Goal: Information Seeking & Learning: Check status

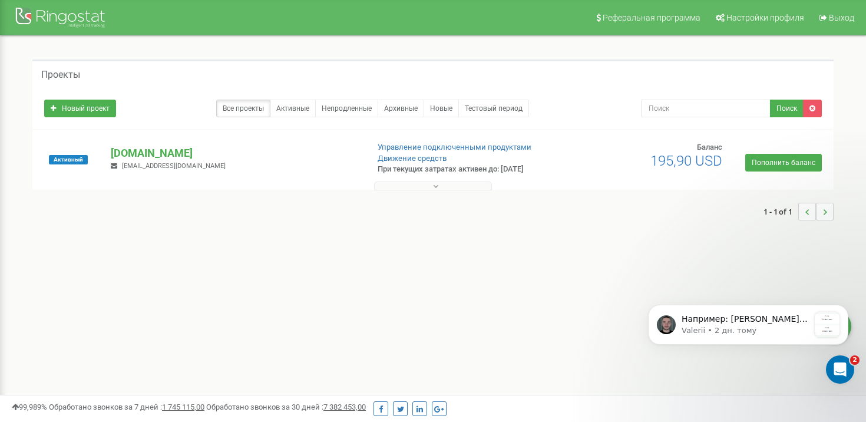
click at [35, 61] on div "Проекты" at bounding box center [432, 74] width 801 height 28
drag, startPoint x: 40, startPoint y: 72, endPoint x: 548, endPoint y: 220, distance: 529.2
click at [550, 220] on div "Проекты Новый проект Все проекты Активные Непродленные Архивные Новые Тестовый …" at bounding box center [433, 146] width 819 height 173
click at [572, 245] on div "Проекты Новый проект Все проекты Активные Непродленные Архивные Новые Тестовый …" at bounding box center [433, 146] width 849 height 220
click at [167, 154] on p "[DOMAIN_NAME]" at bounding box center [235, 153] width 248 height 15
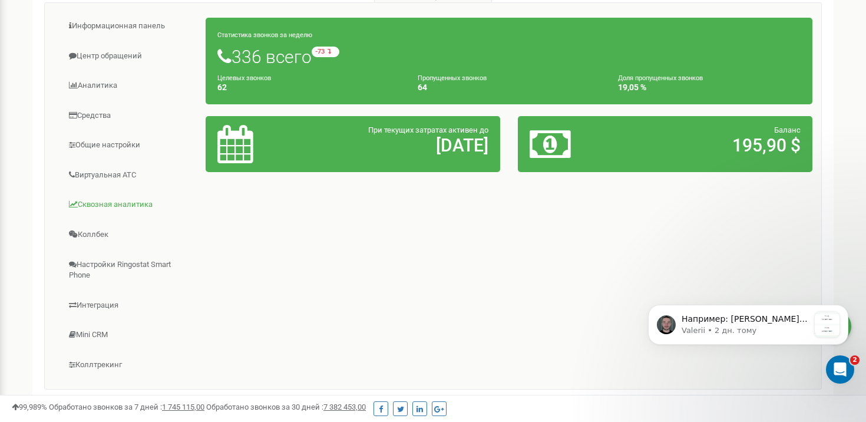
scroll to position [170, 0]
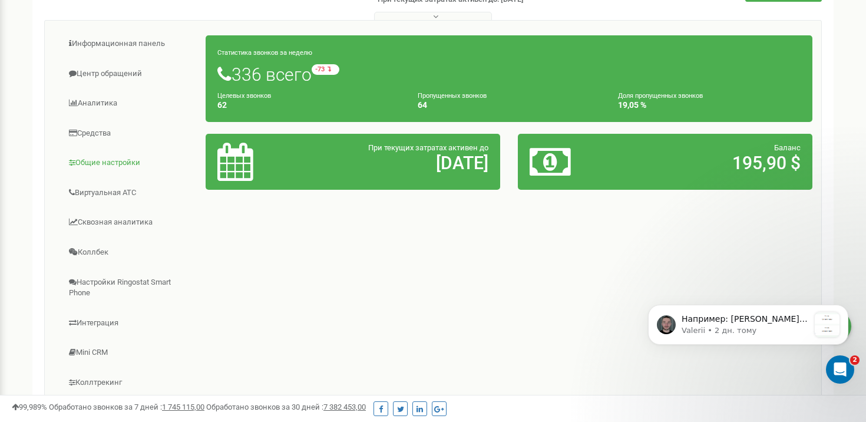
click at [118, 160] on link "Общие настройки" at bounding box center [130, 163] width 153 height 29
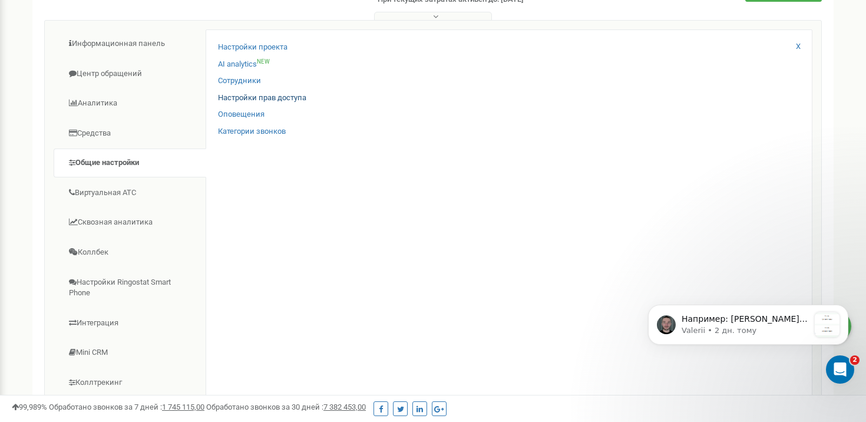
click at [263, 96] on link "Настройки прав доступа" at bounding box center [262, 98] width 88 height 11
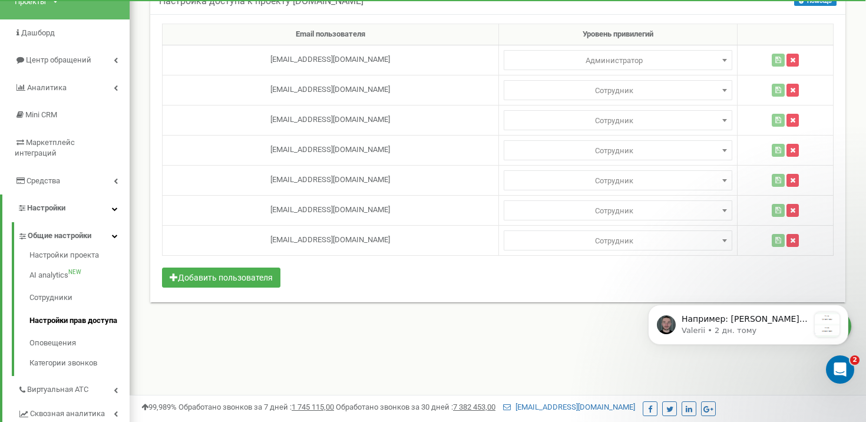
scroll to position [81, 0]
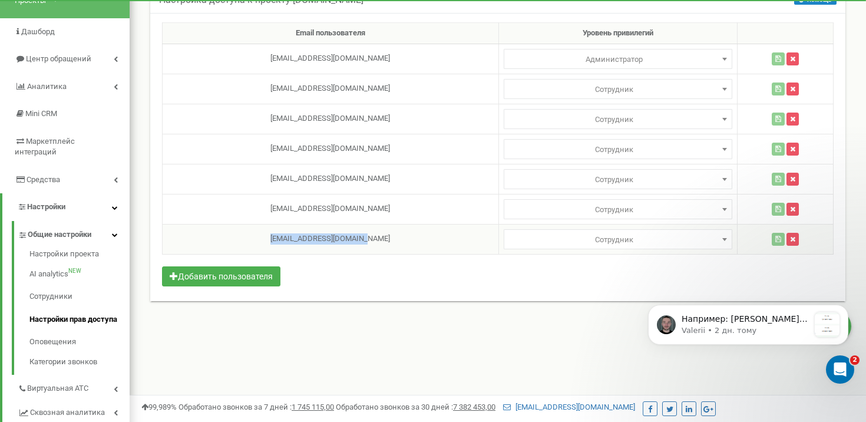
drag, startPoint x: 272, startPoint y: 237, endPoint x: 421, endPoint y: 237, distance: 149.1
click at [422, 237] on td "korneevamila@icloud.com" at bounding box center [331, 239] width 336 height 30
click at [421, 237] on td "korneevamila@icloud.com" at bounding box center [331, 239] width 336 height 30
click at [847, 309] on icon "Dismiss notification" at bounding box center [845, 308] width 6 height 6
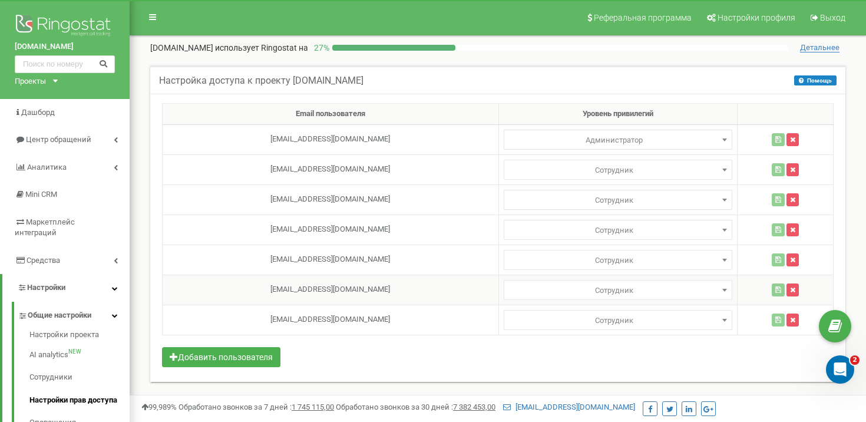
scroll to position [0, 0]
click at [70, 136] on span "Центр обращений" at bounding box center [58, 139] width 64 height 9
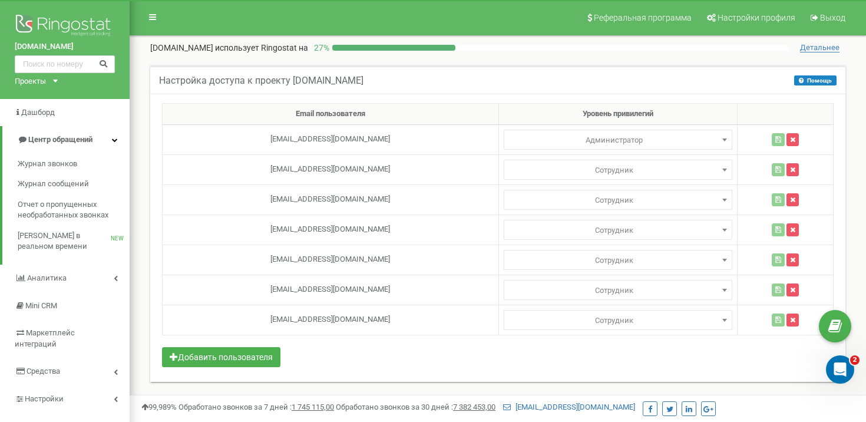
click at [57, 142] on span "Центр обращений" at bounding box center [60, 139] width 64 height 9
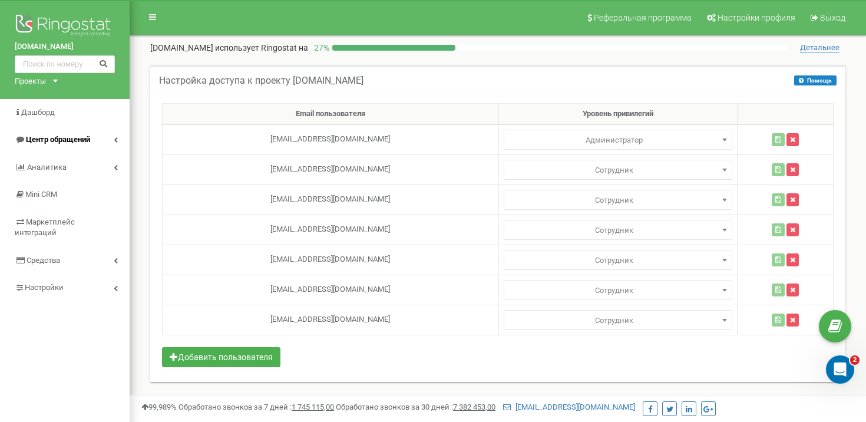
click at [55, 131] on link "Центр обращений" at bounding box center [65, 140] width 130 height 28
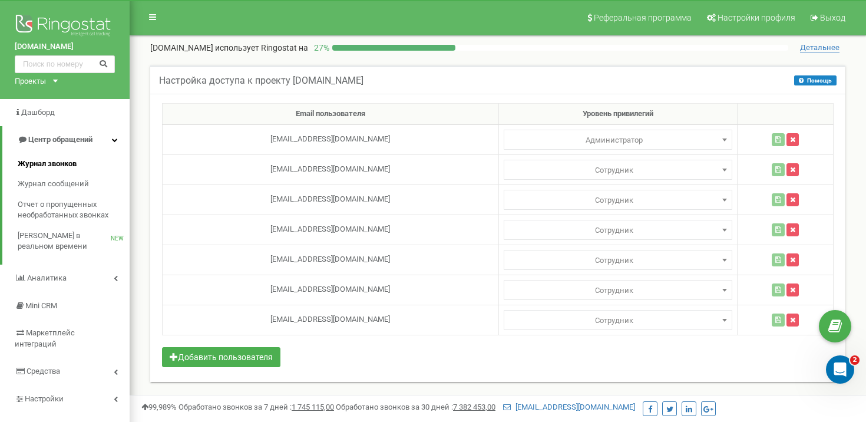
click at [41, 160] on span "Журнал звонков" at bounding box center [47, 164] width 59 height 11
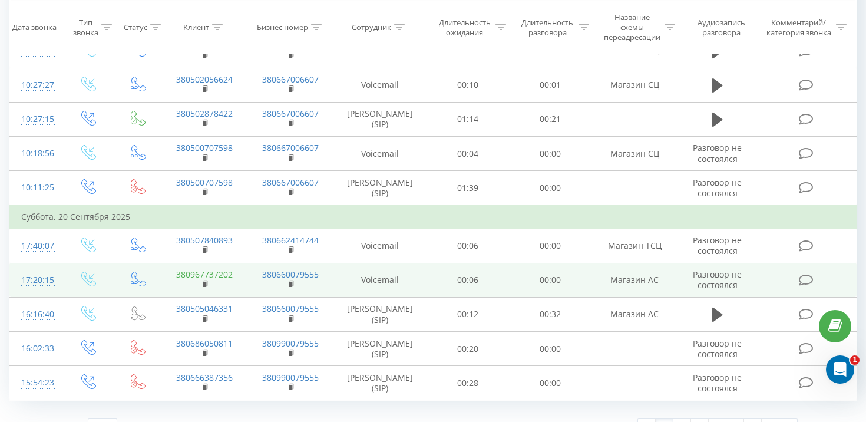
scroll to position [675, 0]
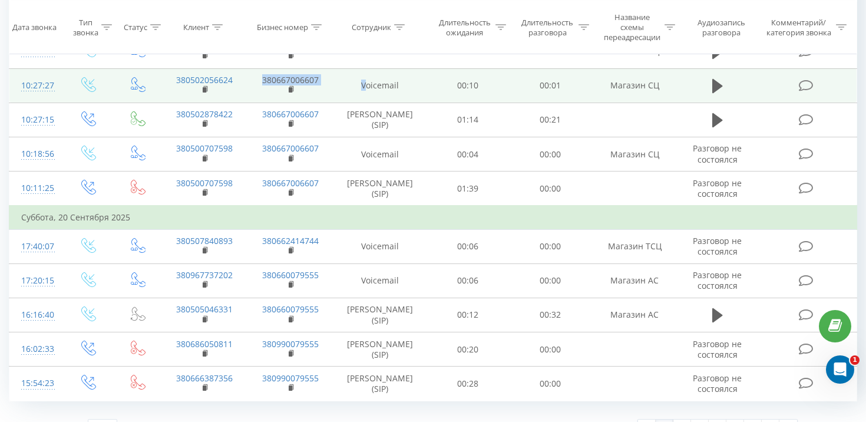
drag, startPoint x: 255, startPoint y: 150, endPoint x: 367, endPoint y: 149, distance: 112.0
click at [367, 103] on tr "10:27:27 380502056624 380667006607 Voicemail 00:10 00:01 Магазин СЦ" at bounding box center [433, 85] width 848 height 34
click at [349, 103] on td "Voicemail" at bounding box center [380, 85] width 93 height 34
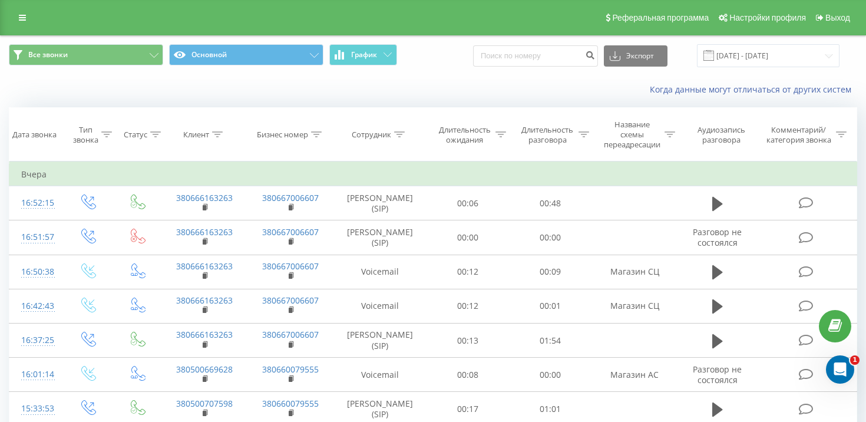
scroll to position [0, 0]
click at [25, 22] on icon at bounding box center [22, 18] width 7 height 8
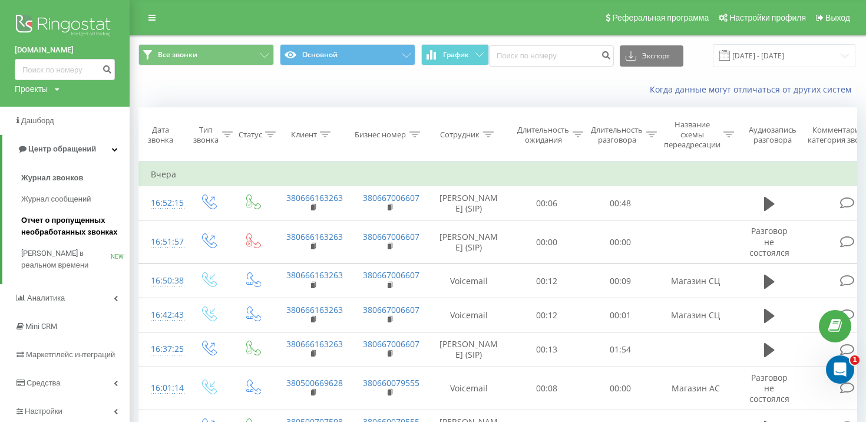
click at [73, 223] on span "Отчет о пропущенных необработанных звонках" at bounding box center [72, 227] width 103 height 24
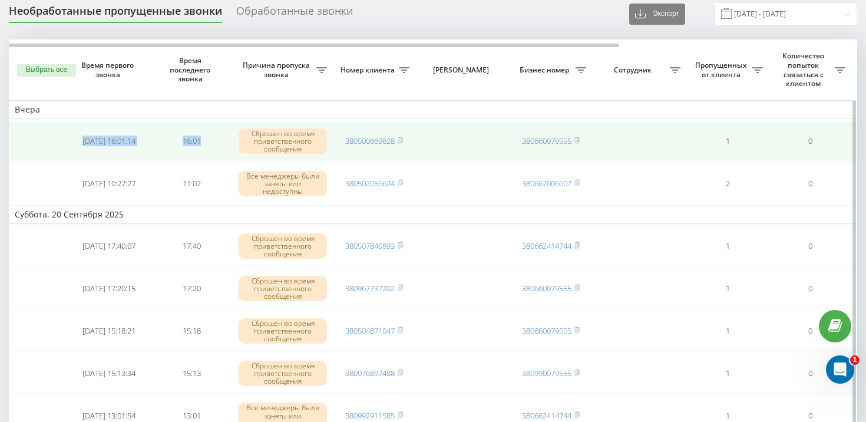
drag, startPoint x: 77, startPoint y: 159, endPoint x: 216, endPoint y: 169, distance: 138.9
click at [216, 161] on tr "[DATE] 16:01:14 16:01 Сброшен во время приветственного сообщения 380500669628 3…" at bounding box center [598, 141] width 1179 height 40
click at [223, 161] on td "16:01" at bounding box center [191, 141] width 83 height 40
drag, startPoint x: 71, startPoint y: 163, endPoint x: 181, endPoint y: 170, distance: 110.4
click at [181, 161] on tr "[DATE] 16:01:14 16:01 Сброшен во время приветственного сообщения 380500669628 3…" at bounding box center [598, 141] width 1179 height 40
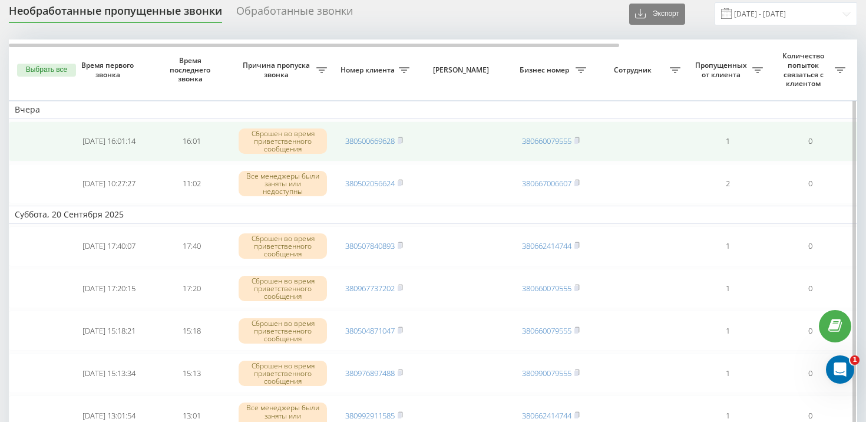
click at [75, 161] on td "[DATE] 16:01:14" at bounding box center [109, 141] width 83 height 40
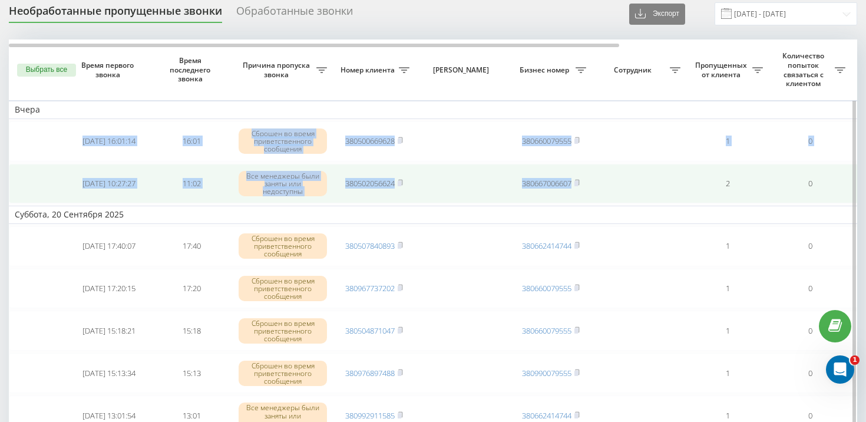
drag, startPoint x: 75, startPoint y: 159, endPoint x: 608, endPoint y: 215, distance: 535.6
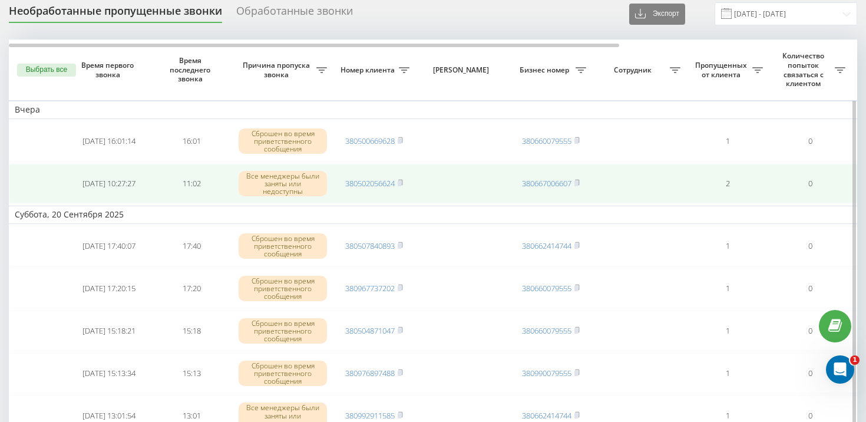
click at [693, 203] on td "2" at bounding box center [728, 184] width 83 height 40
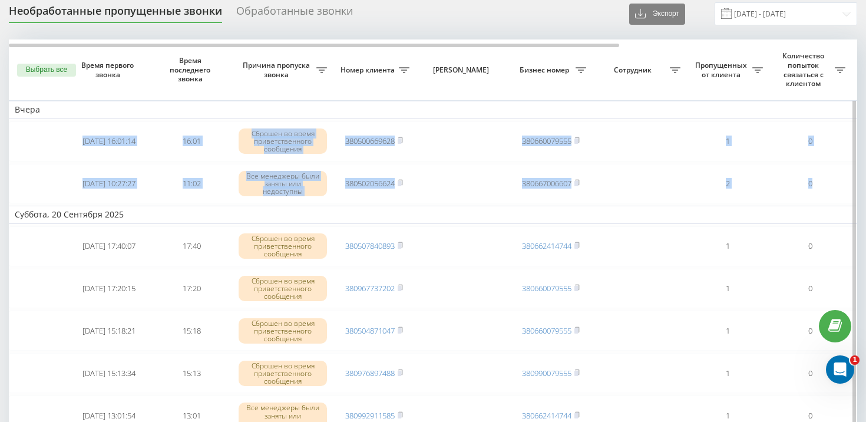
drag, startPoint x: 824, startPoint y: 209, endPoint x: 180, endPoint y: 137, distance: 648.1
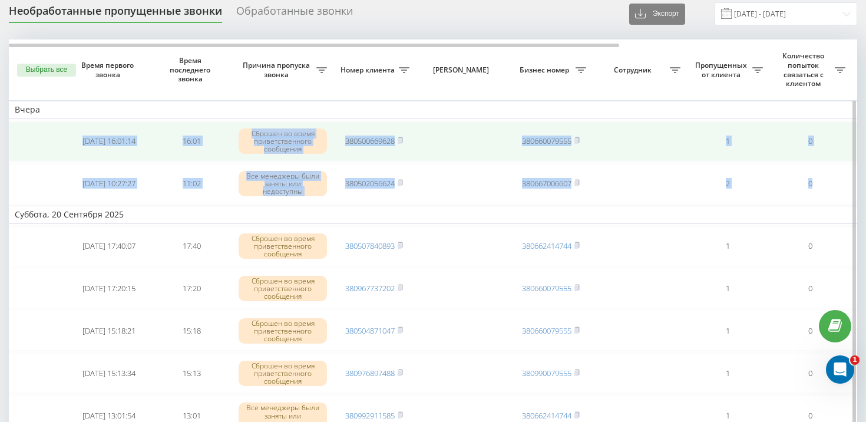
click at [74, 154] on td "[DATE] 16:01:14" at bounding box center [109, 141] width 83 height 40
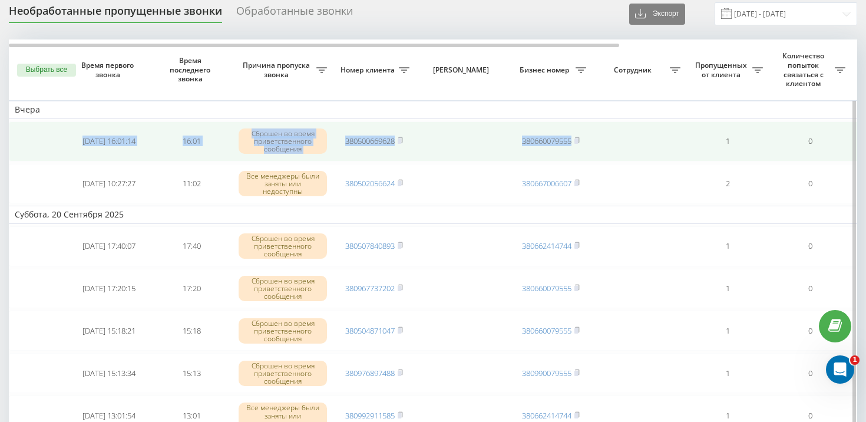
drag, startPoint x: 62, startPoint y: 154, endPoint x: 682, endPoint y: 182, distance: 620.6
click at [682, 161] on tr "[DATE] 16:01:14 16:01 Сброшен во время приветственного сообщения 380500669628 3…" at bounding box center [598, 141] width 1179 height 40
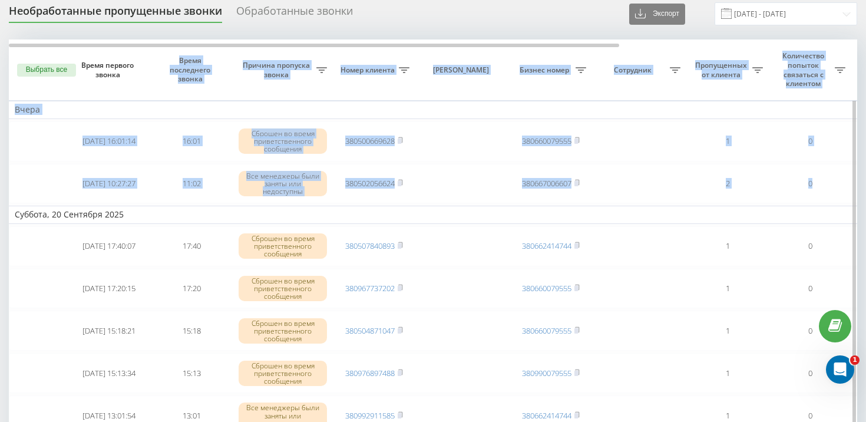
drag, startPoint x: 847, startPoint y: 226, endPoint x: 79, endPoint y: 121, distance: 775.1
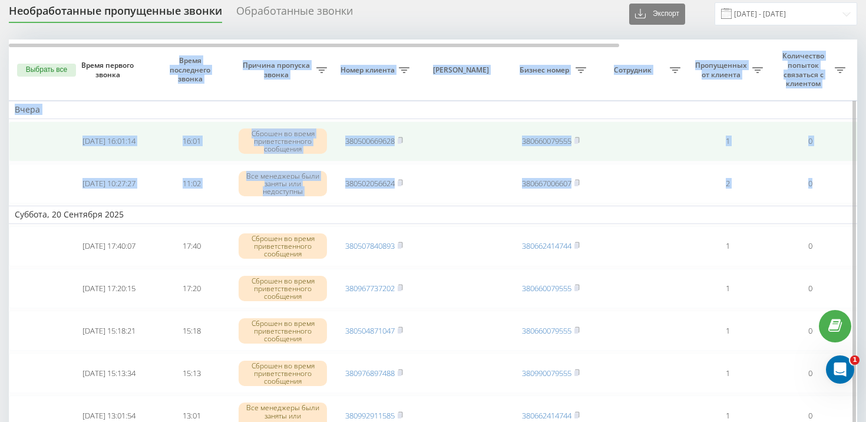
click at [13, 161] on td at bounding box center [38, 141] width 59 height 40
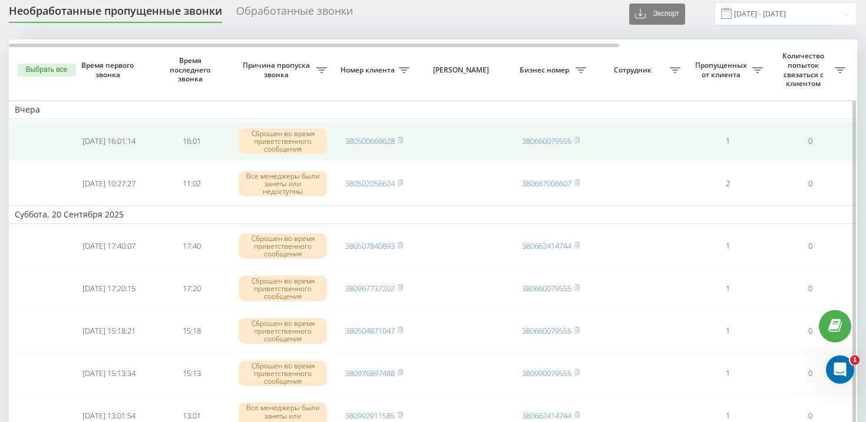
click at [21, 160] on td at bounding box center [38, 141] width 59 height 40
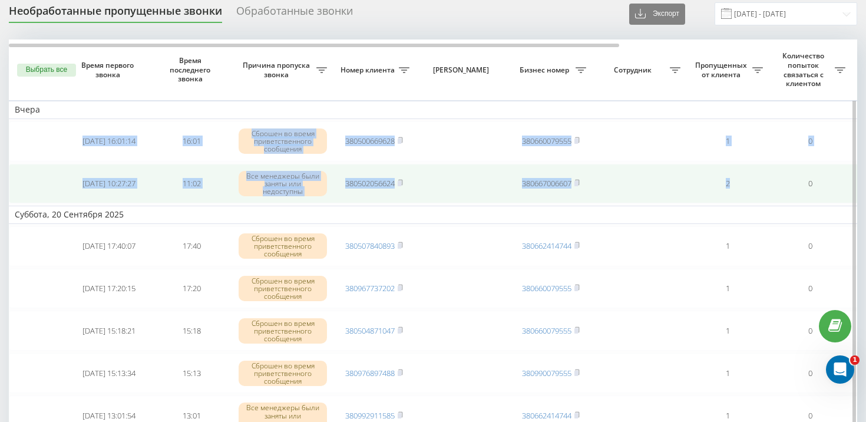
drag, startPoint x: 21, startPoint y: 160, endPoint x: 764, endPoint y: 206, distance: 745.1
